Goal: Book appointment/travel/reservation

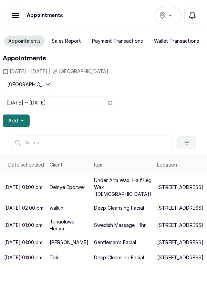
click at [109, 102] on icon "calendar" at bounding box center [110, 102] width 5 height 5
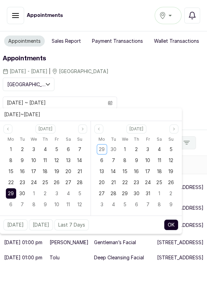
click at [21, 193] on span "30" at bounding box center [22, 193] width 6 height 6
click at [25, 188] on div "30" at bounding box center [22, 193] width 10 height 10
click at [176, 222] on button "OK" at bounding box center [171, 224] width 14 height 11
type input "[DATE] ~ [DATE]"
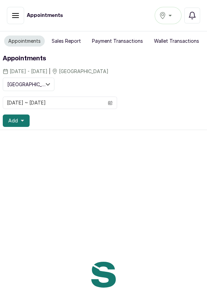
click at [17, 17] on icon "button" at bounding box center [15, 15] width 8 height 8
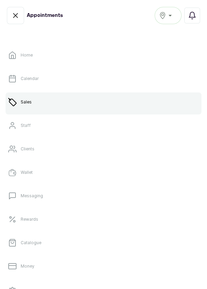
click at [31, 76] on p "Calendar" at bounding box center [30, 79] width 18 height 6
